Goal: Information Seeking & Learning: Learn about a topic

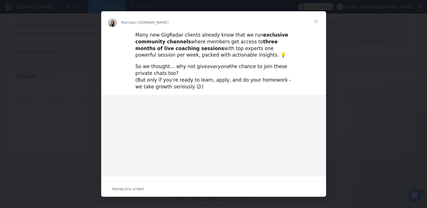
scroll to position [105, 0]
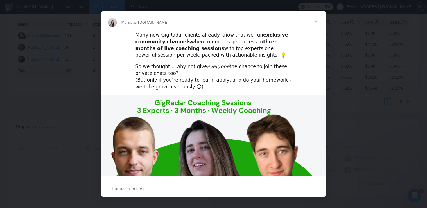
click at [316, 19] on span "Закрыть" at bounding box center [316, 21] width 20 height 20
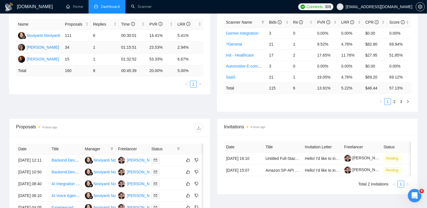
scroll to position [0, 0]
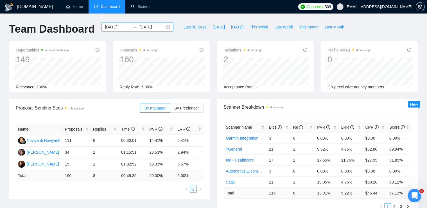
click at [164, 26] on div "[DATE] [DATE]" at bounding box center [138, 26] width 72 height 9
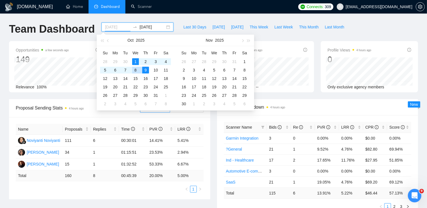
type input "[DATE]"
click at [134, 59] on div "1" at bounding box center [135, 61] width 7 height 7
type input "[DATE]"
click at [157, 70] on div "10" at bounding box center [155, 70] width 7 height 7
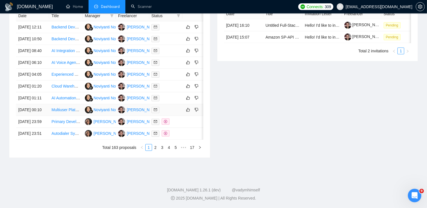
scroll to position [254, 0]
click at [60, 112] on link "Multiuser Platform Development for Transportation Industry" at bounding box center [102, 109] width 103 height 4
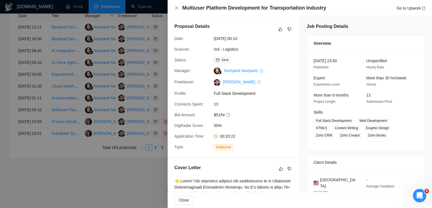
click at [93, 120] on div at bounding box center [216, 104] width 432 height 208
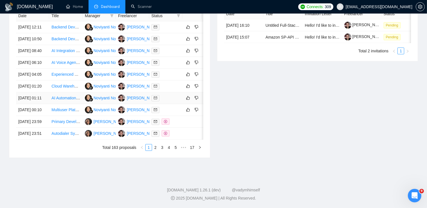
click at [59, 100] on link "AI Automation Engineer for Medical & Aesthetic Industry (Twilio, [GEOGRAPHIC_DA…" at bounding box center [140, 98] width 179 height 4
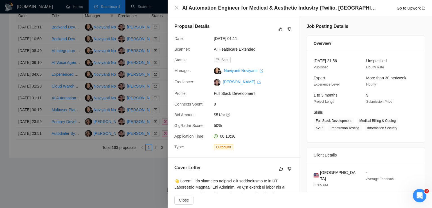
click at [82, 98] on div at bounding box center [216, 104] width 432 height 208
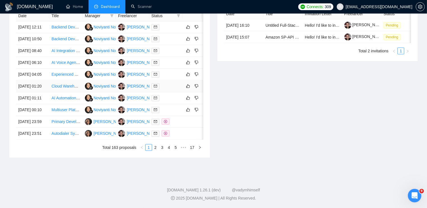
click at [55, 88] on link "Cloud Warehouse Management Solution Developer" at bounding box center [96, 86] width 90 height 4
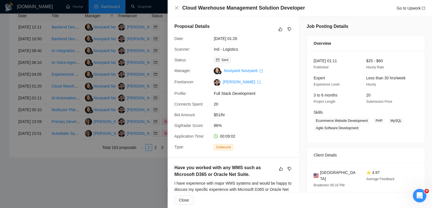
click at [99, 58] on div at bounding box center [216, 104] width 432 height 208
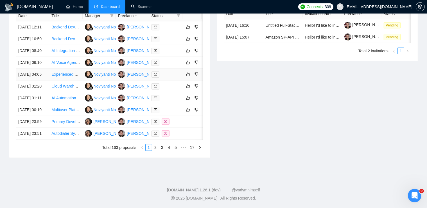
click at [66, 76] on link "Experienced Full-Stack Developer for Platform Enhancement" at bounding box center [104, 74] width 106 height 4
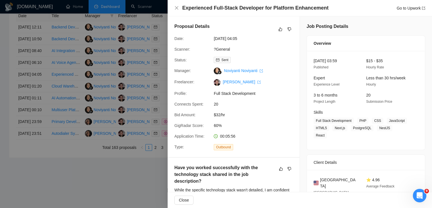
click at [107, 90] on div at bounding box center [216, 104] width 432 height 208
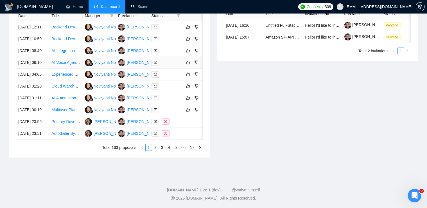
click at [69, 65] on link "AI Voice Agent Development for Dental and Medical Offices" at bounding box center [103, 62] width 104 height 4
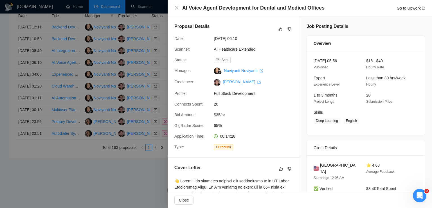
click at [95, 74] on div at bounding box center [216, 104] width 432 height 208
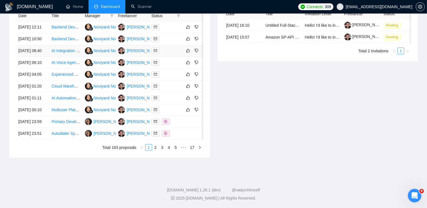
click at [61, 48] on link "AI Integration for Hospitality SaaS Platform" at bounding box center [88, 50] width 75 height 4
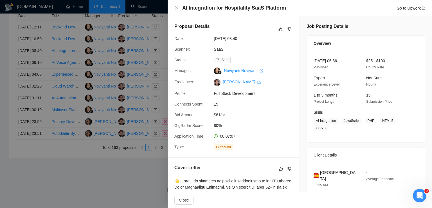
click at [113, 60] on div at bounding box center [216, 104] width 432 height 208
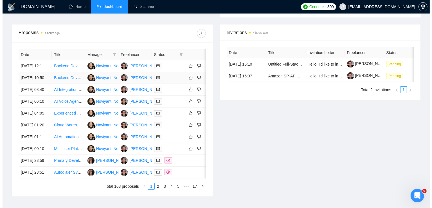
scroll to position [199, 0]
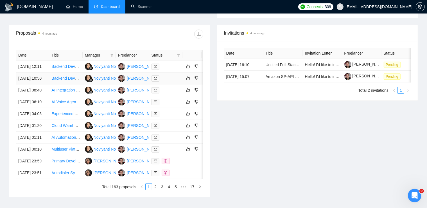
click at [63, 80] on link "Backend Developer (APIs, Database & Backend Ops)" at bounding box center [98, 78] width 94 height 4
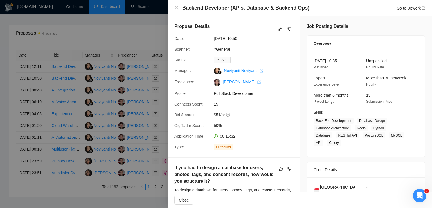
click at [91, 101] on div at bounding box center [216, 104] width 432 height 208
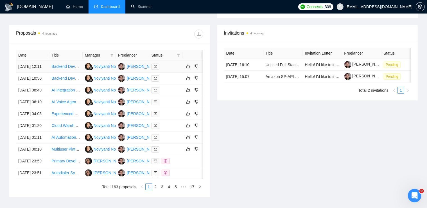
click at [61, 69] on link "Backend Developer (APIs, Database & Backend Ops)" at bounding box center [98, 66] width 94 height 4
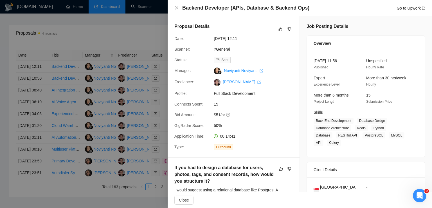
click at [74, 75] on div at bounding box center [216, 104] width 432 height 208
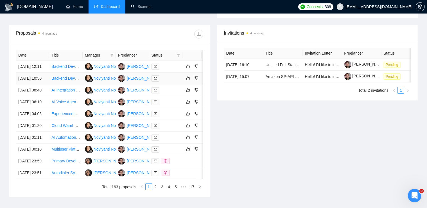
click at [66, 80] on link "Backend Developer (APIs, Database & Backend Ops)" at bounding box center [98, 78] width 94 height 4
